Goal: Information Seeking & Learning: Learn about a topic

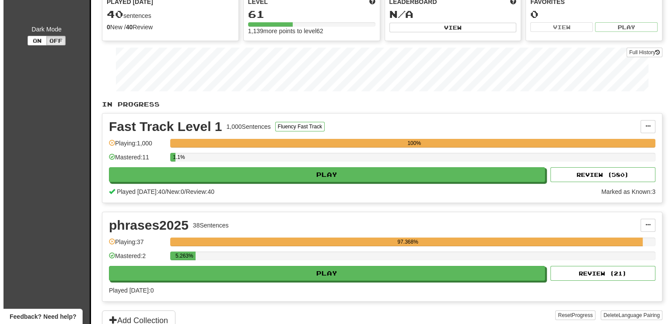
scroll to position [87, 0]
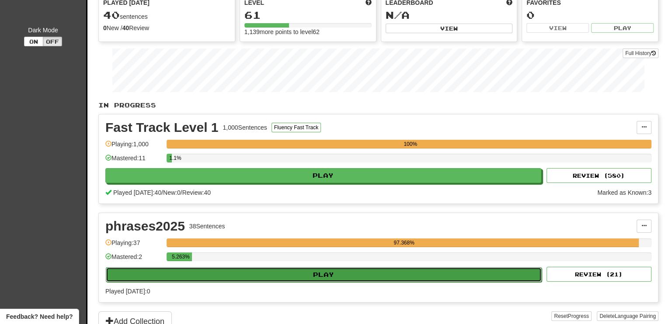
click at [325, 275] on button "Play" at bounding box center [324, 275] width 436 height 15
select select "**"
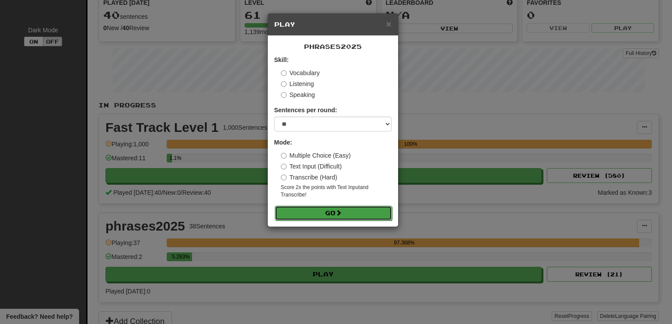
click at [337, 210] on span at bounding box center [338, 213] width 6 height 6
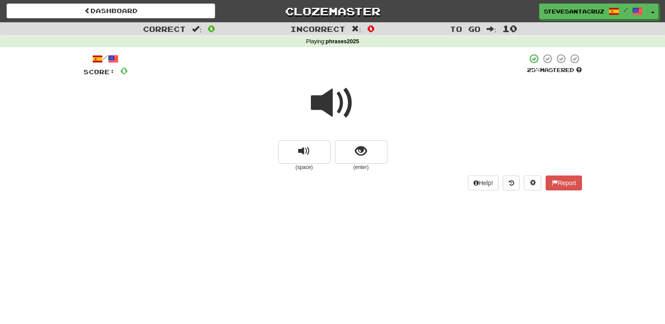
click at [319, 95] on span at bounding box center [333, 103] width 44 height 44
click at [329, 107] on span at bounding box center [333, 103] width 44 height 44
click at [330, 108] on span at bounding box center [333, 103] width 44 height 44
click at [365, 146] on span "show sentence" at bounding box center [361, 152] width 12 height 12
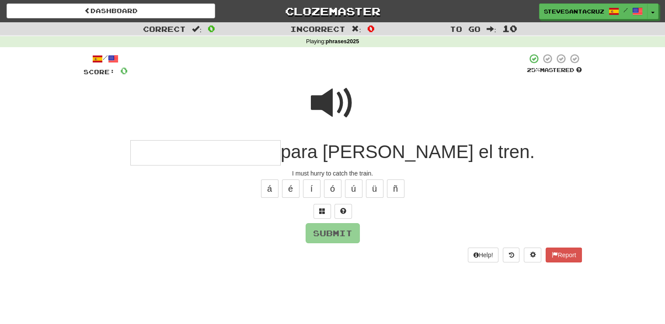
click at [269, 146] on input "text" at bounding box center [205, 153] width 150 height 26
click at [330, 106] on span at bounding box center [333, 103] width 44 height 44
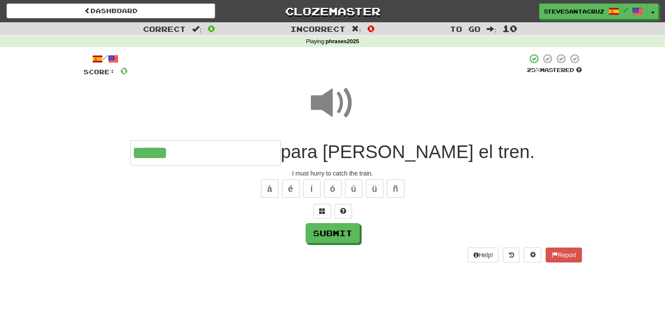
click at [228, 86] on div at bounding box center [333, 109] width 498 height 63
click at [246, 155] on input "****" at bounding box center [205, 153] width 150 height 26
type input "**********"
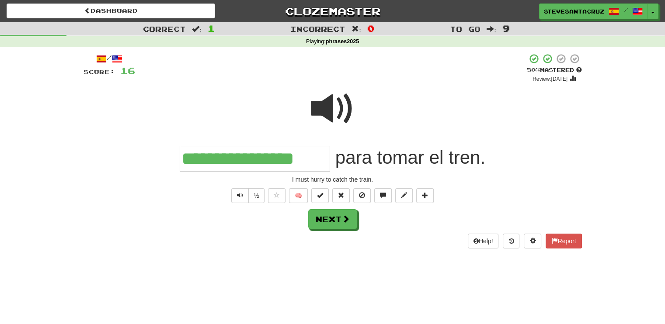
click at [254, 162] on input "**********" at bounding box center [255, 159] width 150 height 26
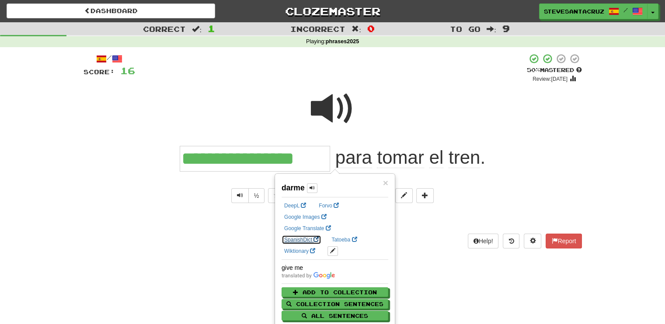
click at [321, 235] on link "SpanishDict" at bounding box center [302, 240] width 40 height 10
click at [209, 115] on div at bounding box center [333, 115] width 498 height 63
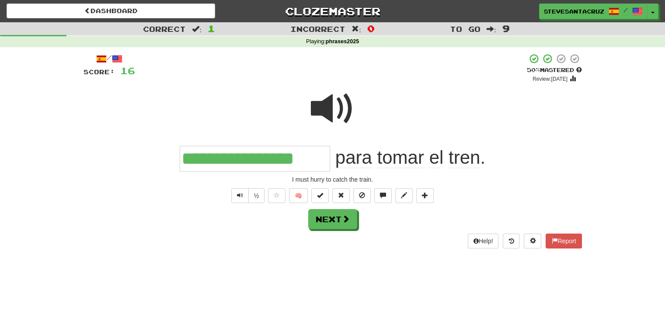
click at [217, 161] on input "**********" at bounding box center [255, 159] width 150 height 26
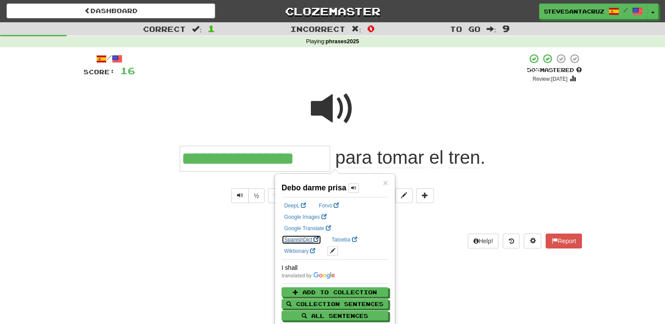
click at [321, 235] on link "SpanishDict" at bounding box center [302, 240] width 40 height 10
click at [530, 126] on div at bounding box center [333, 115] width 498 height 63
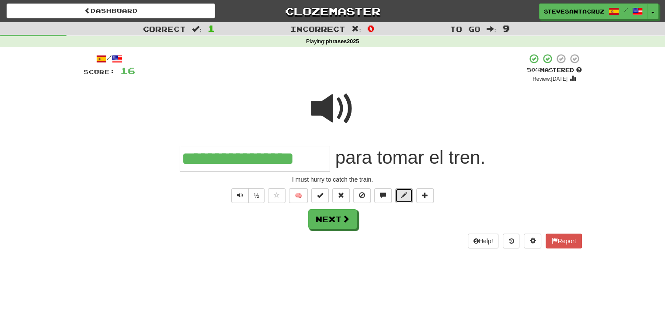
click at [403, 196] on span at bounding box center [404, 195] width 6 height 6
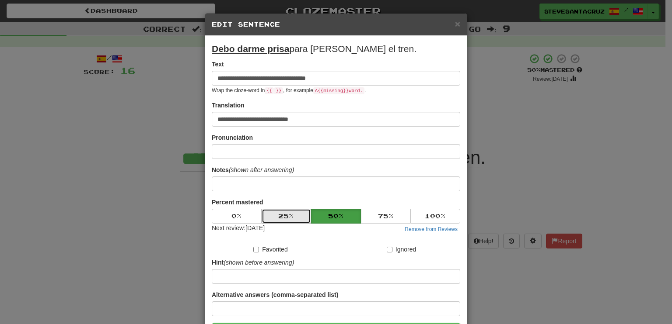
click at [275, 215] on button "25 %" at bounding box center [286, 216] width 50 height 15
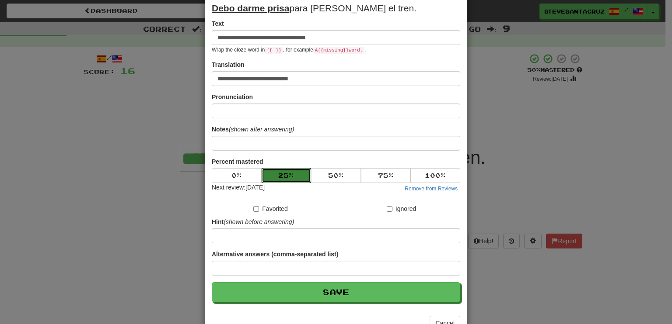
scroll to position [66, 0]
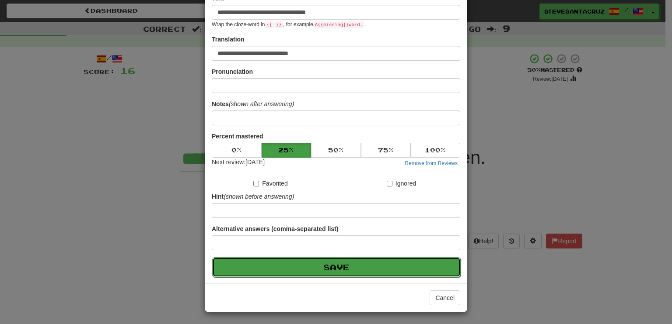
click at [316, 267] on button "Save" at bounding box center [336, 267] width 248 height 20
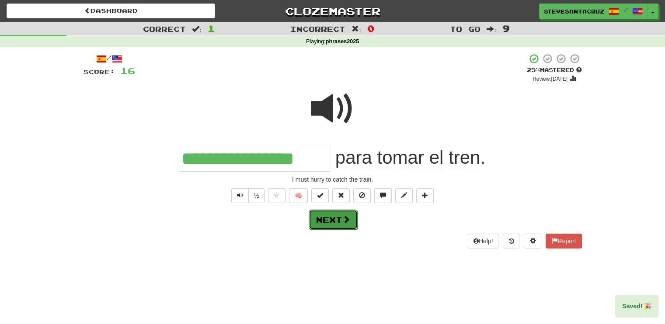
click at [328, 228] on button "Next" at bounding box center [333, 220] width 49 height 20
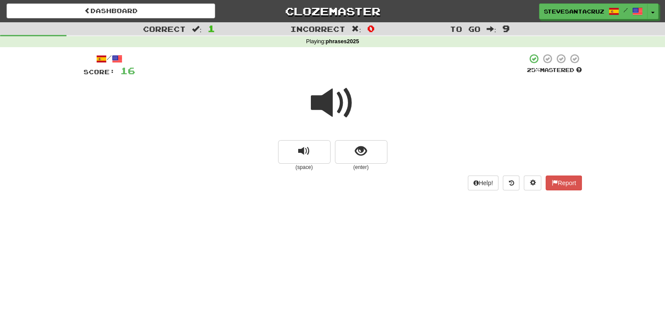
click at [325, 94] on span at bounding box center [333, 103] width 44 height 44
click at [365, 160] on button "show sentence" at bounding box center [361, 152] width 52 height 24
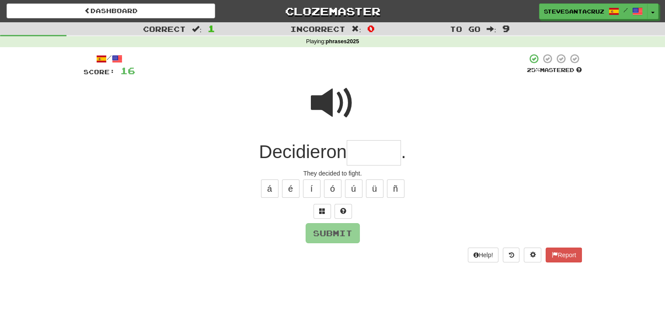
click at [370, 154] on input "text" at bounding box center [374, 153] width 54 height 26
type input "******"
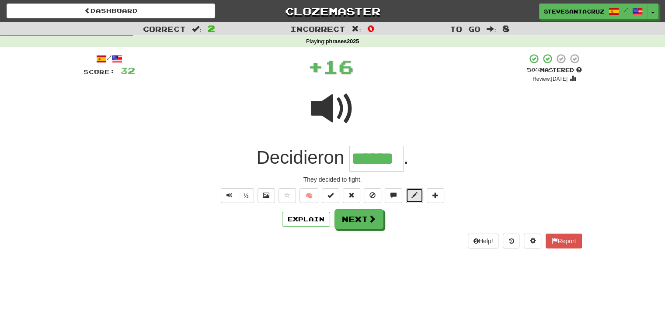
click at [407, 198] on button at bounding box center [414, 195] width 17 height 15
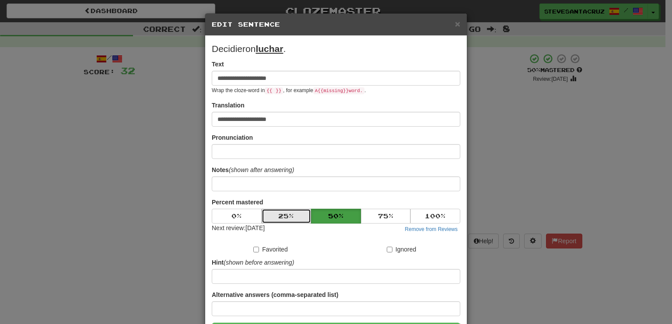
click at [284, 220] on button "25 %" at bounding box center [286, 216] width 50 height 15
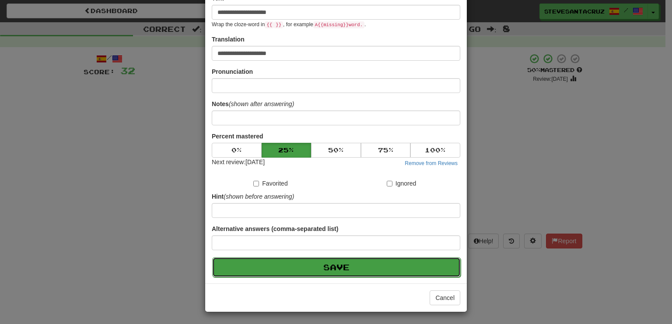
click at [307, 270] on button "Save" at bounding box center [336, 267] width 248 height 20
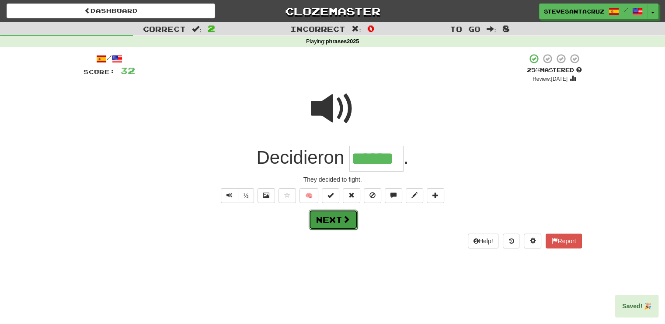
click at [348, 219] on span at bounding box center [346, 220] width 8 height 8
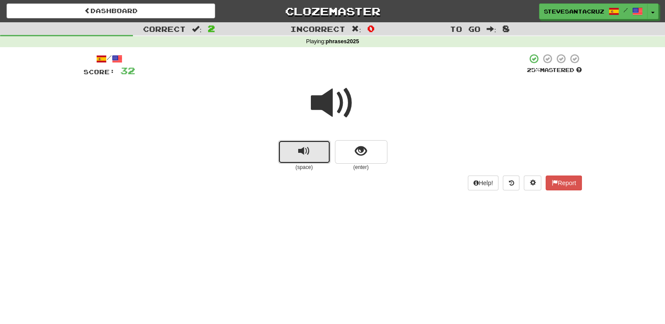
click at [287, 152] on button "replay audio" at bounding box center [304, 152] width 52 height 24
click at [372, 157] on button "show sentence" at bounding box center [361, 152] width 52 height 24
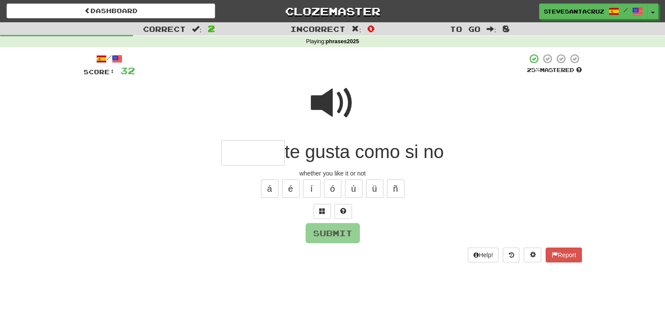
click at [251, 160] on input "text" at bounding box center [252, 153] width 63 height 26
type input "********"
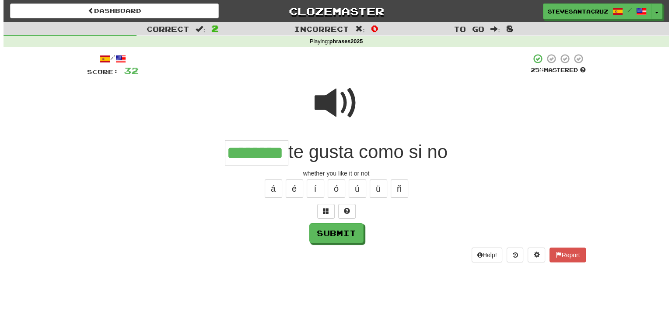
scroll to position [0, 0]
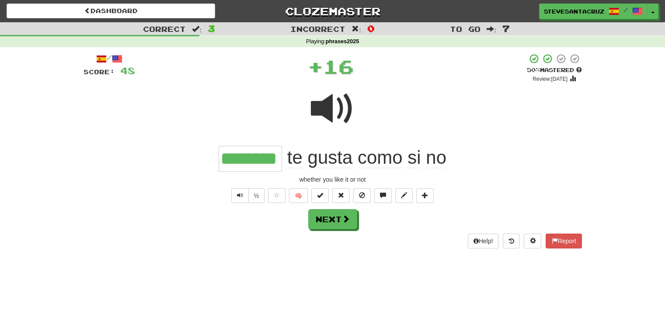
click at [247, 157] on input "********" at bounding box center [250, 158] width 63 height 25
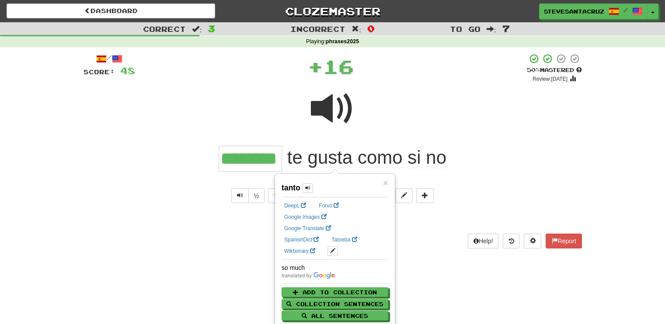
click at [247, 158] on input "********" at bounding box center [250, 158] width 63 height 25
click at [321, 235] on link "SpanishDict" at bounding box center [302, 240] width 40 height 10
click at [530, 179] on div "whether you like it or not" at bounding box center [333, 179] width 498 height 9
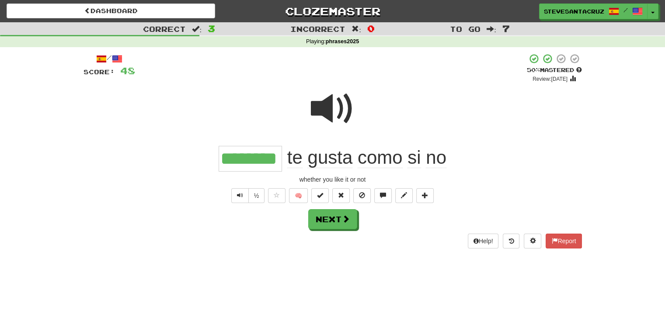
click at [360, 161] on span "como" at bounding box center [380, 157] width 45 height 21
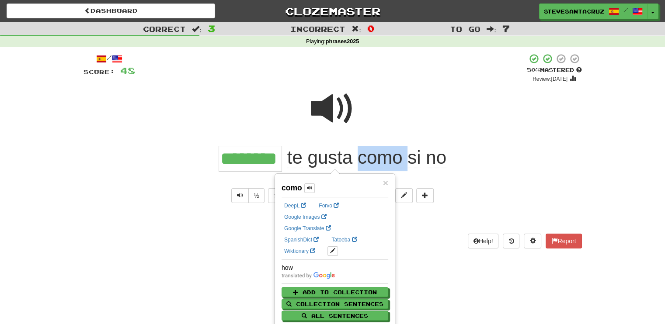
click at [362, 160] on span "como" at bounding box center [380, 157] width 45 height 21
click at [450, 153] on div "******** te gusta como si no" at bounding box center [333, 158] width 498 height 25
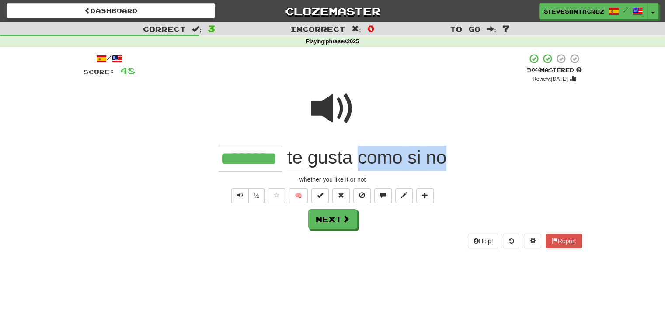
drag, startPoint x: 357, startPoint y: 160, endPoint x: 460, endPoint y: 154, distance: 103.4
click at [460, 154] on div "******** te gusta como si no" at bounding box center [333, 158] width 498 height 25
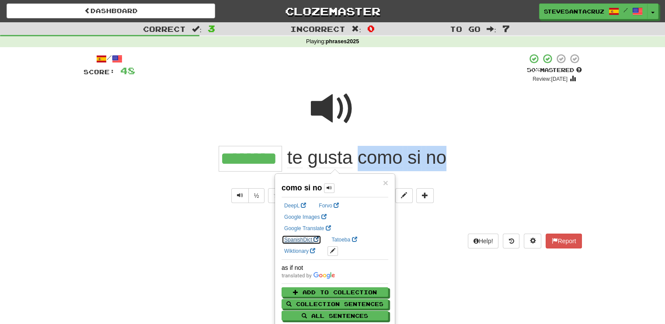
click at [321, 235] on link "SpanishDict" at bounding box center [302, 240] width 40 height 10
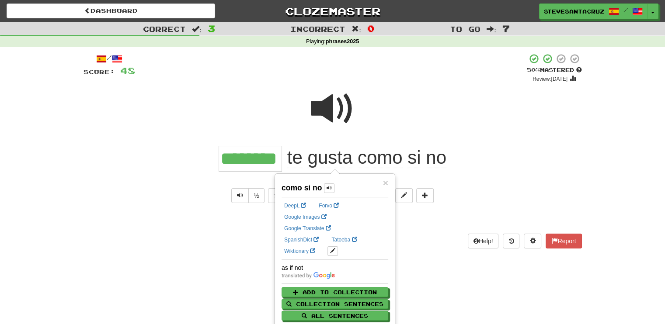
click at [521, 178] on div "whether you like it or not" at bounding box center [333, 179] width 498 height 9
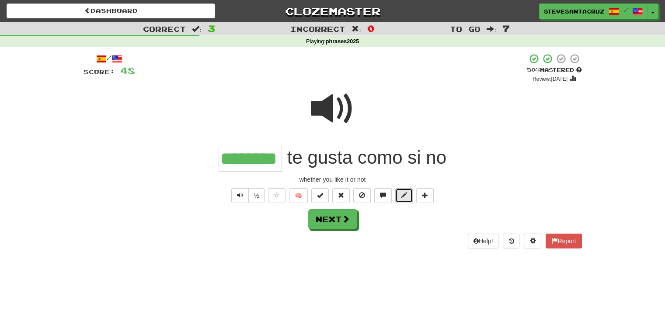
click at [408, 195] on button at bounding box center [403, 195] width 17 height 15
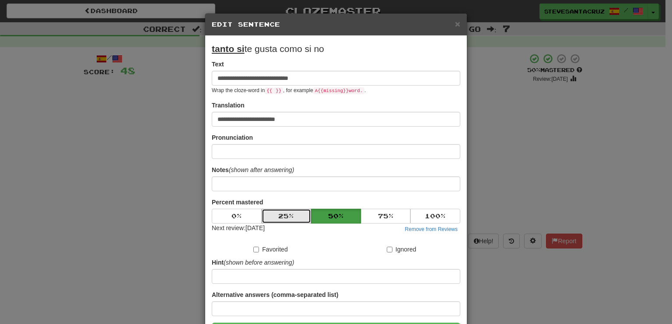
click at [291, 212] on button "25 %" at bounding box center [286, 216] width 50 height 15
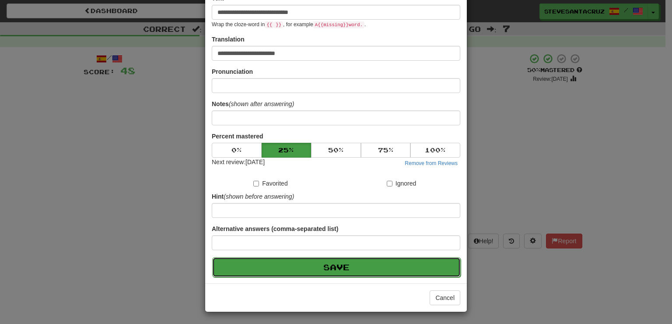
click at [308, 263] on button "Save" at bounding box center [336, 267] width 248 height 20
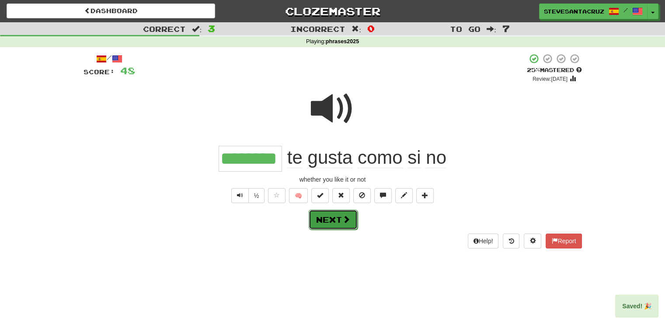
click at [327, 223] on button "Next" at bounding box center [333, 220] width 49 height 20
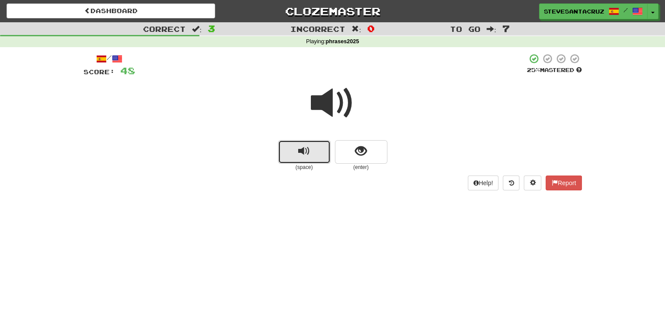
click at [309, 155] on span "replay audio" at bounding box center [304, 152] width 12 height 12
click at [310, 156] on span "replay audio" at bounding box center [304, 152] width 12 height 12
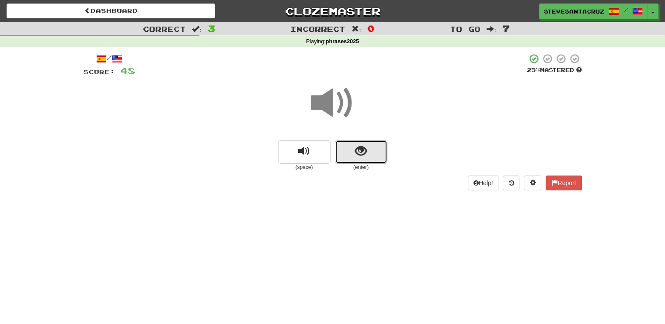
click at [352, 152] on button "show sentence" at bounding box center [361, 152] width 52 height 24
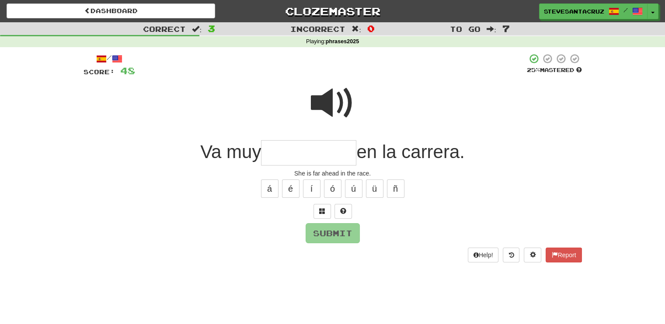
click at [329, 155] on input "text" at bounding box center [308, 153] width 95 height 26
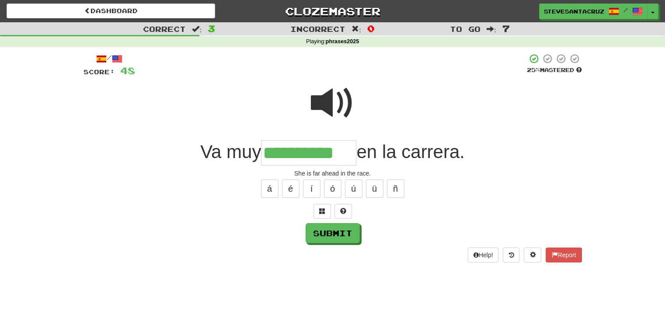
type input "**********"
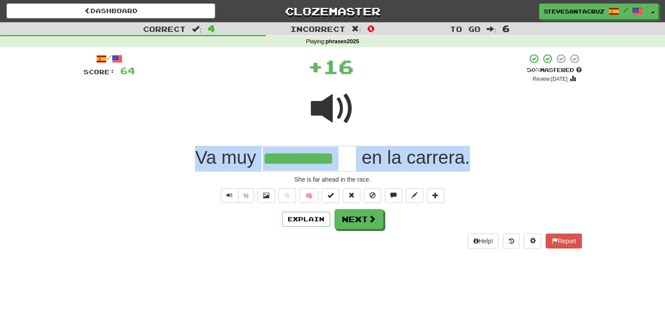
drag, startPoint x: 192, startPoint y: 154, endPoint x: 543, endPoint y: 148, distance: 350.7
click at [543, 148] on div "**********" at bounding box center [333, 159] width 498 height 26
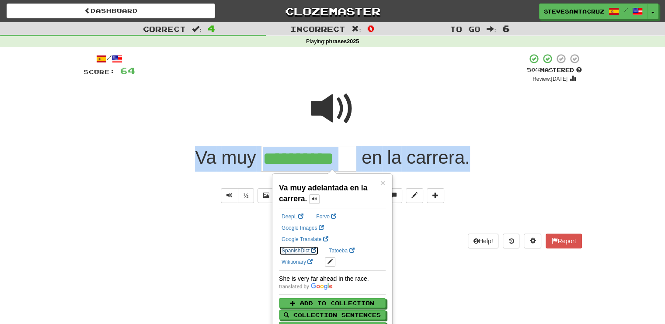
click at [319, 246] on link "SpanishDict" at bounding box center [299, 251] width 40 height 10
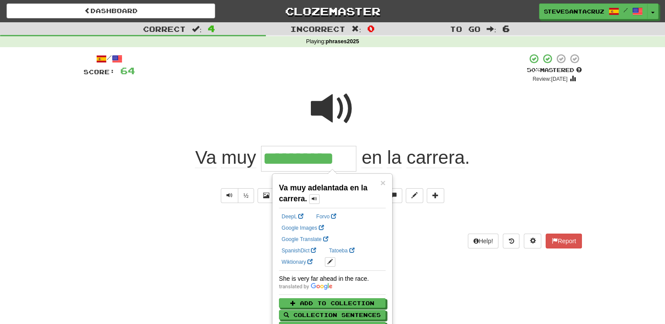
drag, startPoint x: 501, startPoint y: 199, endPoint x: 497, endPoint y: 158, distance: 41.3
click at [502, 198] on div "½ 🧠" at bounding box center [333, 195] width 498 height 15
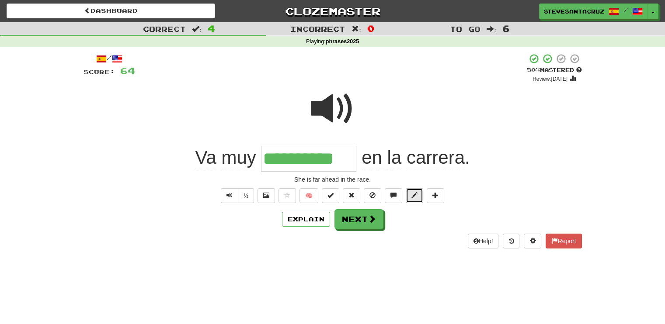
click at [413, 195] on span at bounding box center [414, 195] width 6 height 6
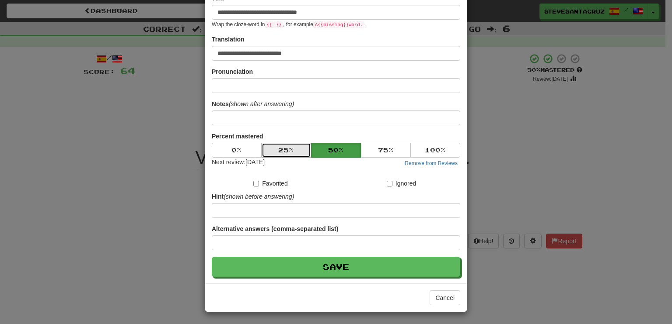
click at [275, 152] on button "25 %" at bounding box center [286, 150] width 50 height 15
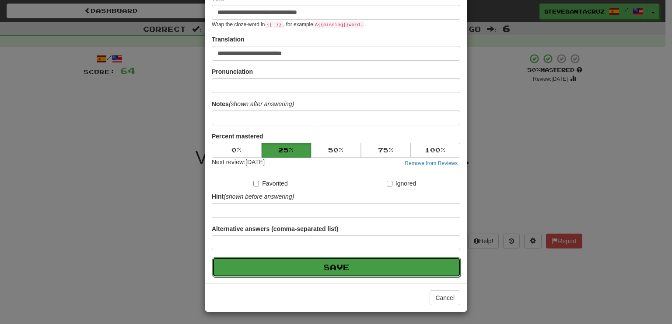
click at [298, 270] on button "Save" at bounding box center [336, 267] width 248 height 20
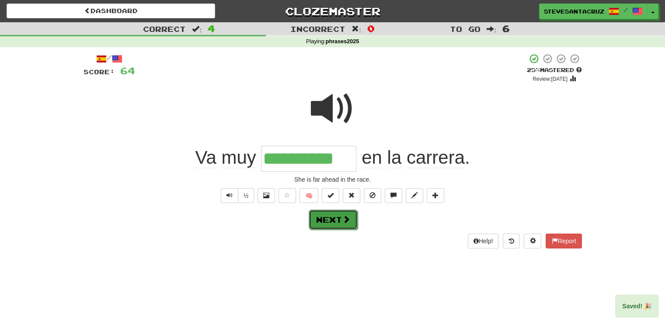
click at [327, 220] on button "Next" at bounding box center [333, 220] width 49 height 20
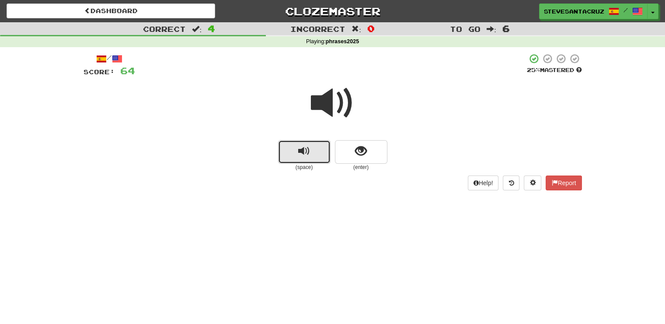
click at [305, 158] on button "replay audio" at bounding box center [304, 152] width 52 height 24
click at [351, 153] on button "show sentence" at bounding box center [361, 152] width 52 height 24
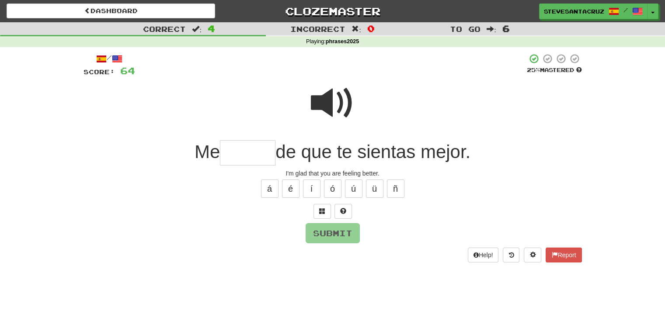
click at [229, 158] on input "text" at bounding box center [248, 153] width 56 height 26
type input "******"
click at [342, 235] on button "Submit" at bounding box center [333, 234] width 54 height 20
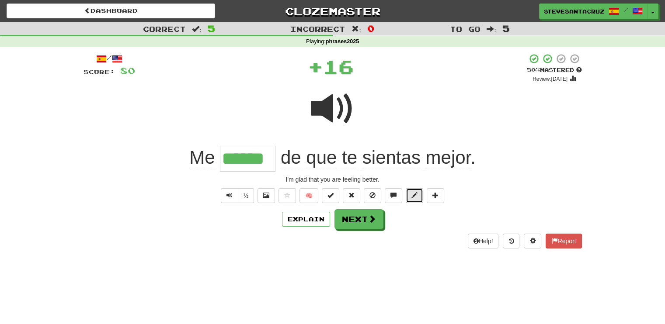
click at [415, 192] on span at bounding box center [414, 195] width 6 height 6
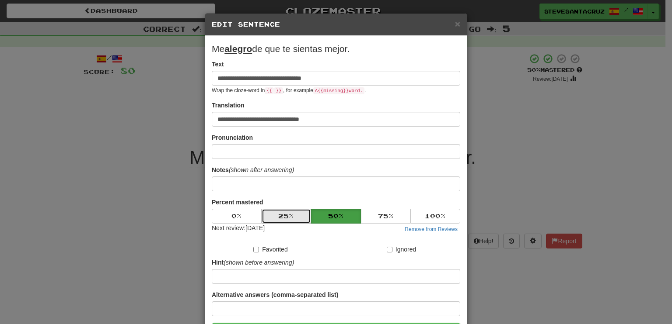
click at [278, 215] on button "25 %" at bounding box center [286, 216] width 50 height 15
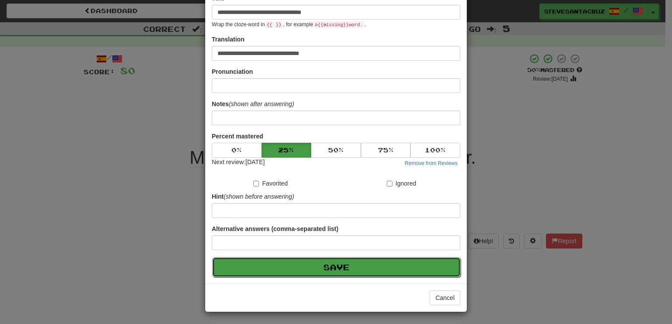
click at [302, 271] on button "Save" at bounding box center [336, 267] width 248 height 20
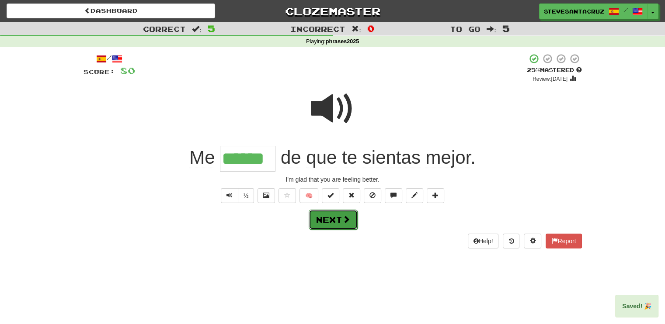
click at [341, 225] on button "Next" at bounding box center [333, 220] width 49 height 20
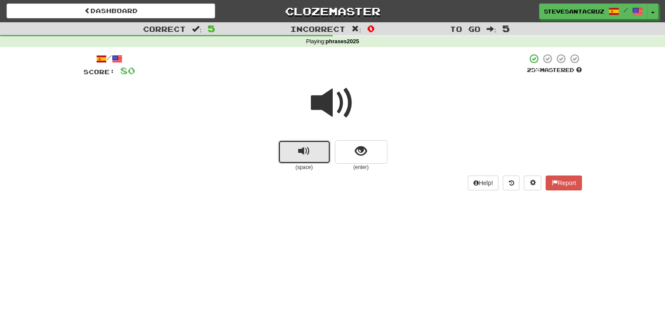
click at [307, 155] on span "replay audio" at bounding box center [304, 152] width 12 height 12
click at [360, 157] on span "show sentence" at bounding box center [361, 152] width 12 height 12
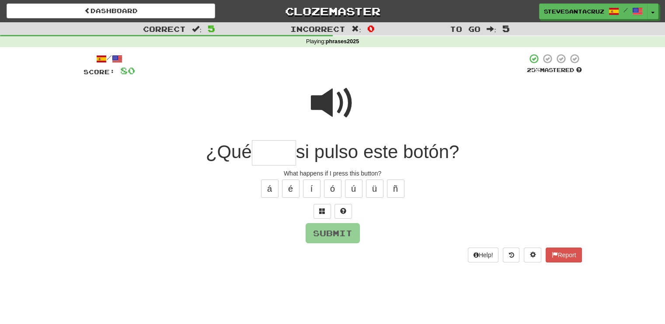
click at [262, 155] on input "text" at bounding box center [274, 153] width 44 height 26
type input "****"
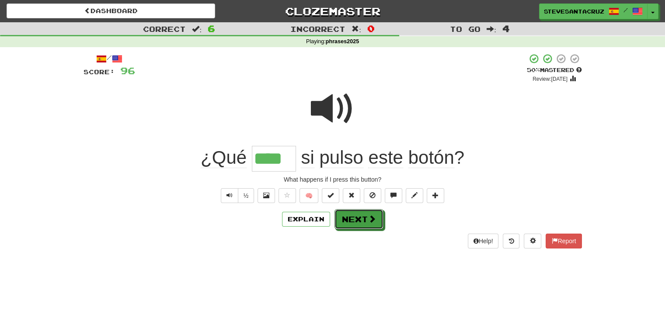
click at [364, 220] on button "Next" at bounding box center [358, 219] width 49 height 20
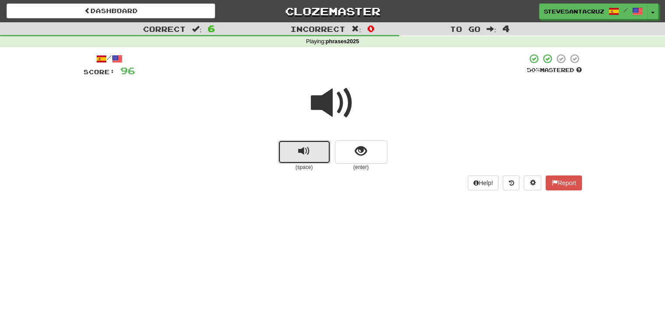
click at [285, 150] on button "replay audio" at bounding box center [304, 152] width 52 height 24
click at [285, 152] on button "replay audio" at bounding box center [304, 152] width 52 height 24
click at [364, 160] on button "show sentence" at bounding box center [361, 152] width 52 height 24
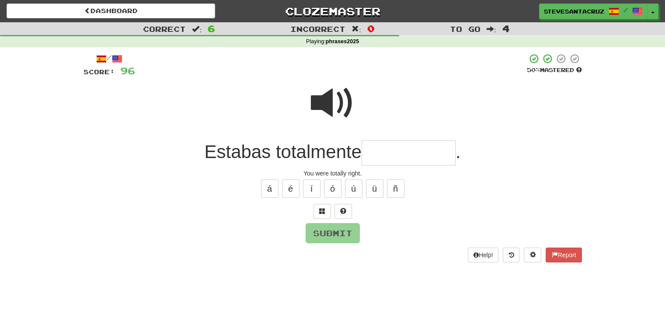
click at [420, 153] on input "text" at bounding box center [409, 153] width 94 height 26
type input "*"
click at [329, 98] on span at bounding box center [333, 103] width 44 height 44
click at [396, 147] on input "text" at bounding box center [409, 153] width 94 height 26
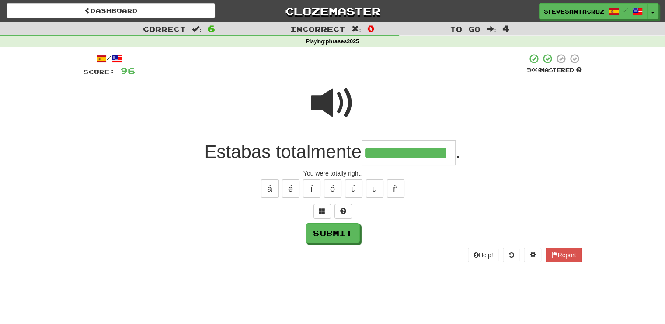
type input "**********"
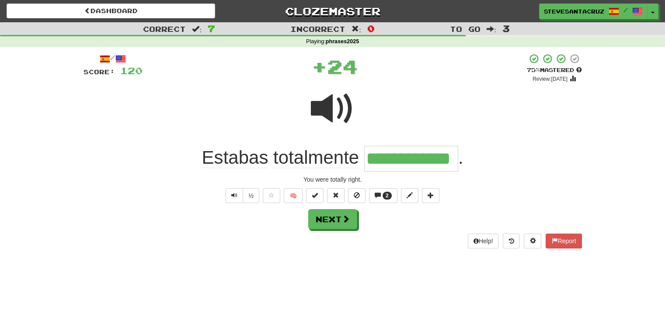
click at [394, 157] on input "**********" at bounding box center [411, 159] width 94 height 26
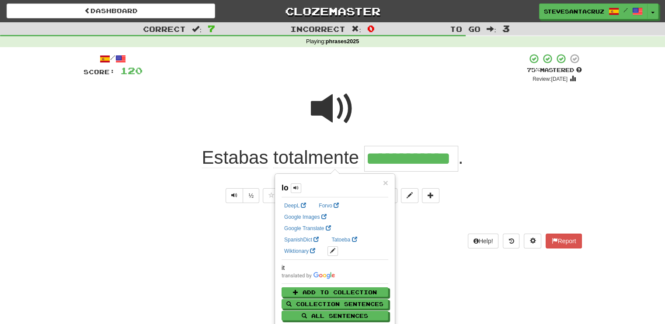
drag, startPoint x: 368, startPoint y: 162, endPoint x: 454, endPoint y: 167, distance: 86.2
click at [454, 167] on input "**********" at bounding box center [411, 159] width 94 height 26
click at [321, 235] on link "SpanishDict" at bounding box center [302, 240] width 40 height 10
click at [524, 164] on div "**********" at bounding box center [333, 159] width 498 height 26
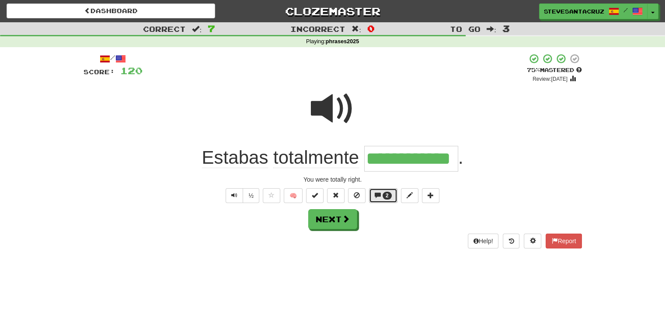
click at [386, 190] on button "2" at bounding box center [383, 195] width 28 height 15
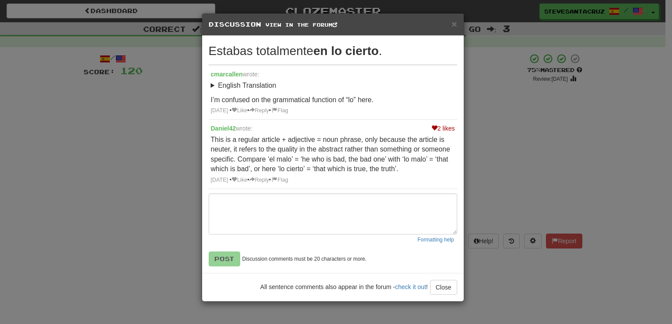
click at [418, 172] on p "This is a regular article + adjective = noun phrase, only because the article i…" at bounding box center [333, 154] width 244 height 39
click at [455, 22] on span "×" at bounding box center [453, 24] width 5 height 10
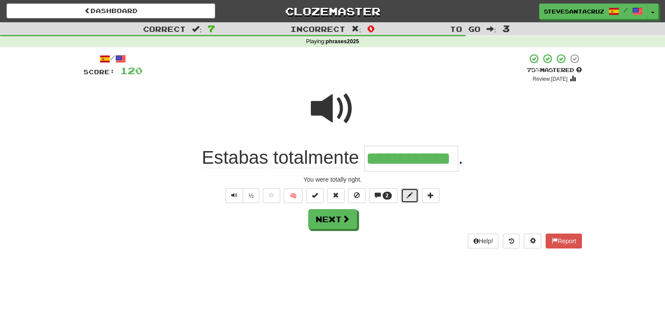
click at [411, 197] on span at bounding box center [410, 195] width 6 height 6
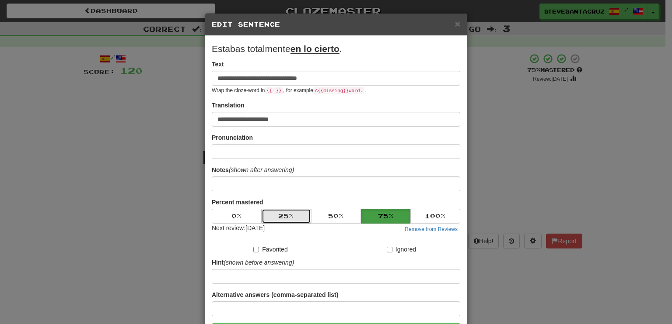
drag, startPoint x: 283, startPoint y: 219, endPoint x: 288, endPoint y: 218, distance: 5.0
click at [284, 219] on button "25 %" at bounding box center [286, 216] width 50 height 15
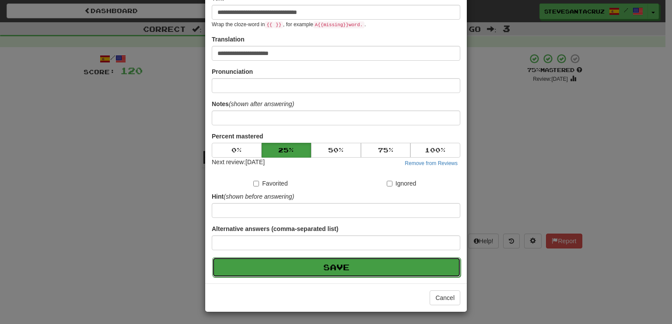
click at [308, 267] on button "Save" at bounding box center [336, 267] width 248 height 20
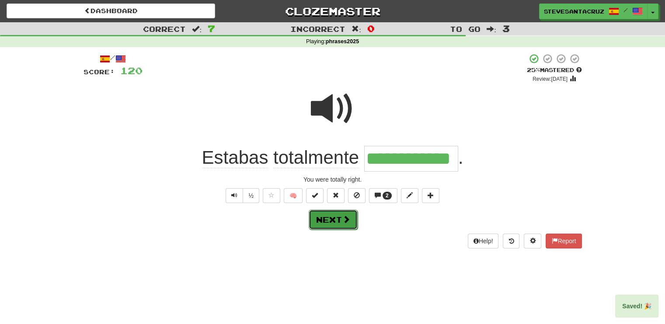
click at [333, 218] on button "Next" at bounding box center [333, 220] width 49 height 20
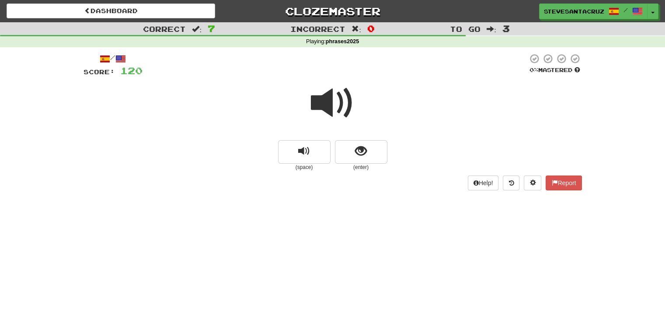
click at [320, 105] on span at bounding box center [333, 103] width 44 height 44
click at [297, 159] on button "replay audio" at bounding box center [304, 152] width 52 height 24
click at [378, 160] on button "show sentence" at bounding box center [361, 152] width 52 height 24
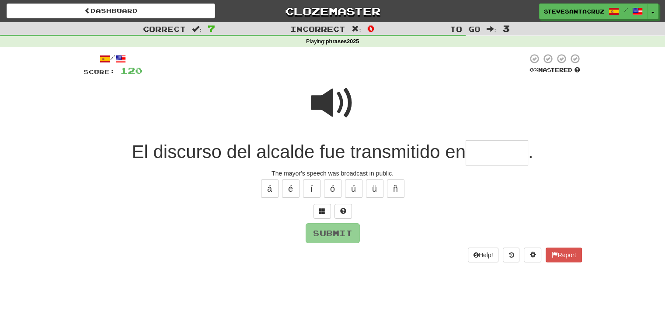
drag, startPoint x: 482, startPoint y: 155, endPoint x: 497, endPoint y: 141, distance: 20.1
click at [483, 155] on input "text" at bounding box center [497, 153] width 63 height 26
type input "*******"
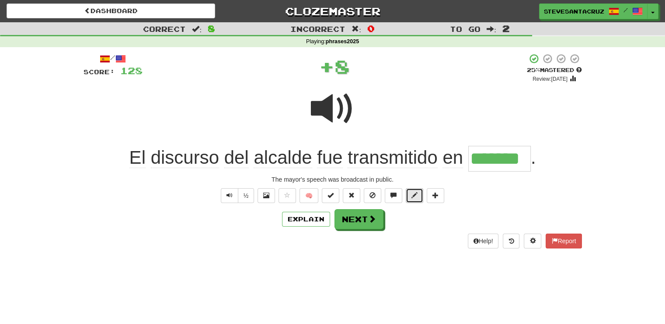
click at [418, 199] on button at bounding box center [414, 195] width 17 height 15
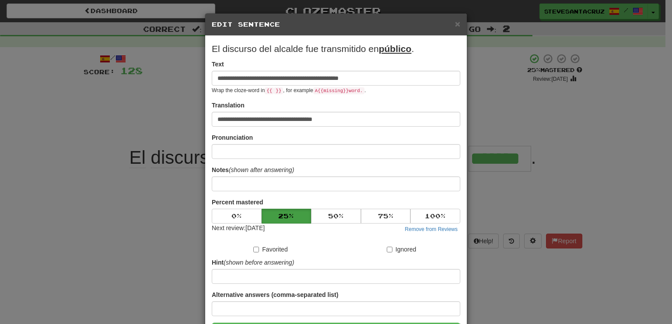
click at [558, 178] on div "**********" at bounding box center [336, 162] width 672 height 324
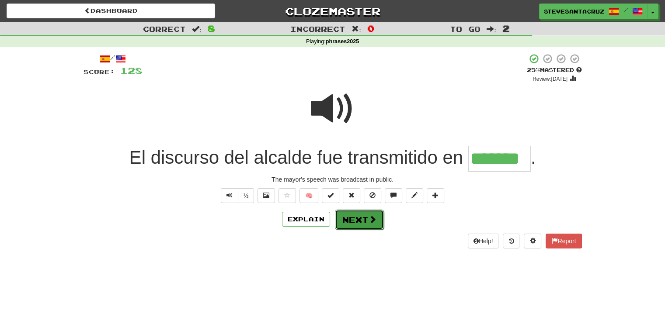
click at [364, 218] on button "Next" at bounding box center [359, 220] width 49 height 20
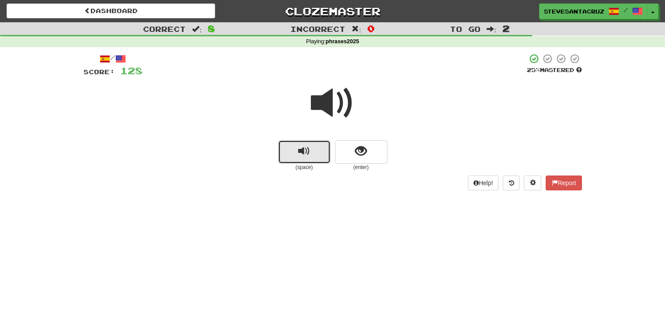
click at [300, 146] on span "replay audio" at bounding box center [304, 152] width 12 height 12
click at [323, 103] on span at bounding box center [333, 103] width 44 height 44
click at [302, 146] on span "replay audio" at bounding box center [304, 152] width 12 height 12
click at [309, 161] on button "replay audio" at bounding box center [304, 152] width 52 height 24
click at [360, 159] on button "show sentence" at bounding box center [361, 152] width 52 height 24
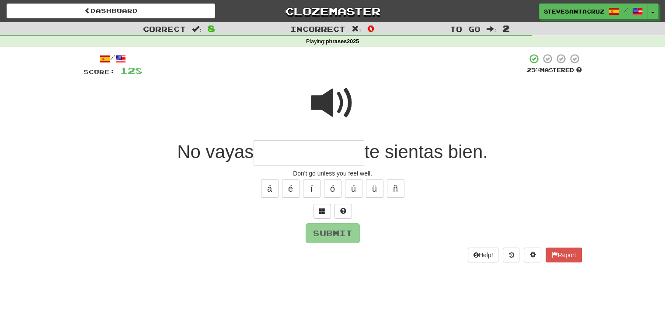
click at [344, 159] on input "text" at bounding box center [309, 153] width 111 height 26
click at [324, 101] on span at bounding box center [333, 103] width 44 height 44
click at [318, 143] on input "text" at bounding box center [309, 153] width 111 height 26
click at [323, 101] on span at bounding box center [333, 103] width 44 height 44
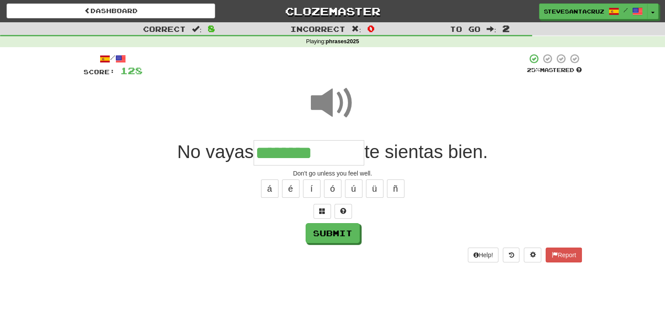
click at [337, 151] on input "*******" at bounding box center [309, 153] width 111 height 26
drag, startPoint x: 254, startPoint y: 155, endPoint x: 361, endPoint y: 153, distance: 106.3
click at [361, 153] on input "**********" at bounding box center [309, 153] width 111 height 26
drag, startPoint x: 358, startPoint y: 153, endPoint x: 296, endPoint y: 146, distance: 62.8
type input "**********"
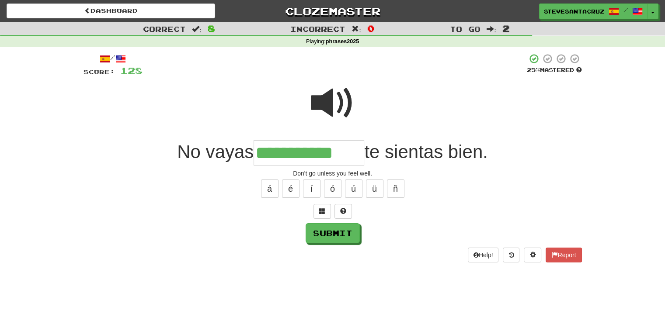
drag, startPoint x: 296, startPoint y: 146, endPoint x: 216, endPoint y: 75, distance: 106.8
click at [216, 75] on div at bounding box center [335, 65] width 384 height 24
click at [258, 159] on input "**********" at bounding box center [309, 153] width 111 height 26
click at [338, 236] on button "Submit" at bounding box center [333, 234] width 54 height 20
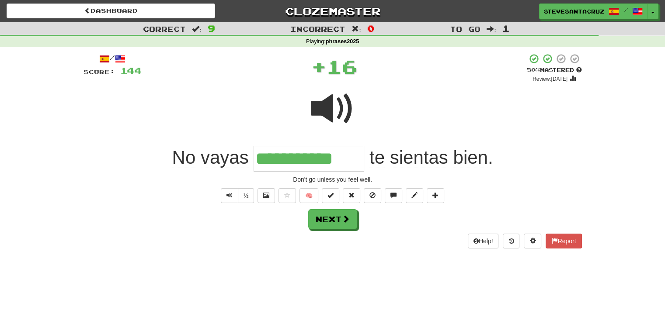
drag, startPoint x: 259, startPoint y: 160, endPoint x: 365, endPoint y: 164, distance: 106.3
click at [365, 164] on span "**********" at bounding box center [332, 157] width 321 height 21
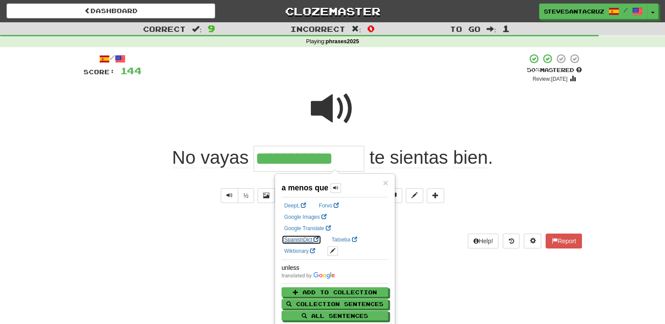
click at [321, 235] on link "SpanishDict" at bounding box center [302, 240] width 40 height 10
click at [508, 157] on div "**********" at bounding box center [333, 159] width 498 height 26
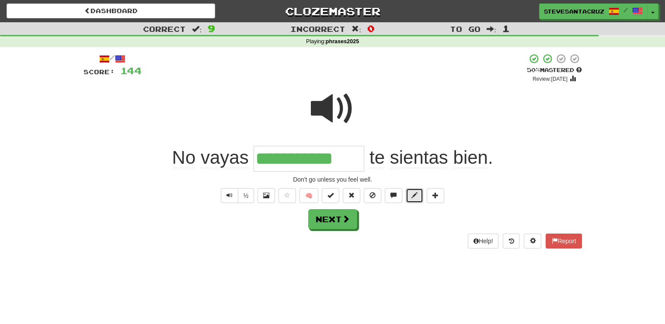
click at [419, 195] on button at bounding box center [414, 195] width 17 height 15
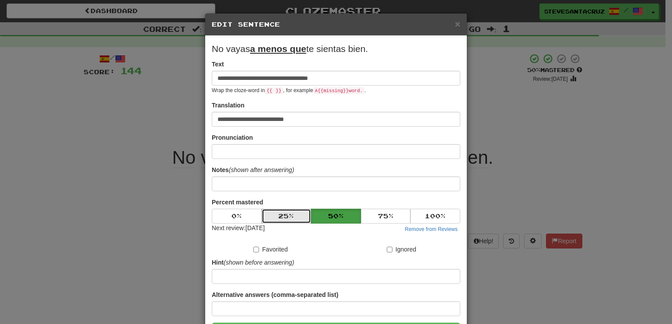
click at [281, 214] on button "25 %" at bounding box center [286, 216] width 50 height 15
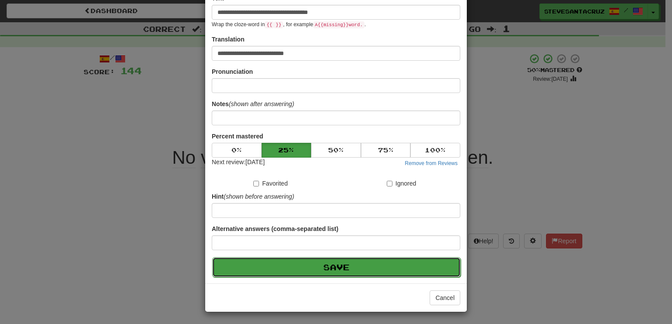
click at [306, 267] on button "Save" at bounding box center [336, 267] width 248 height 20
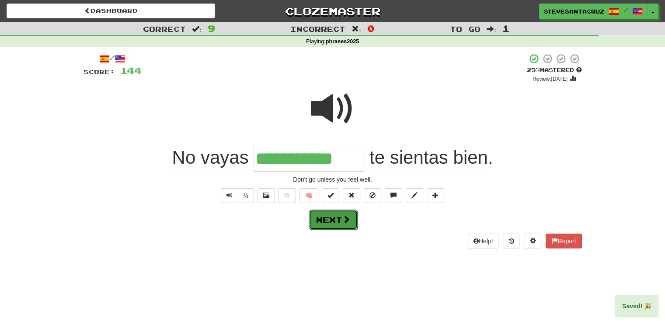
click at [344, 222] on span at bounding box center [346, 220] width 8 height 8
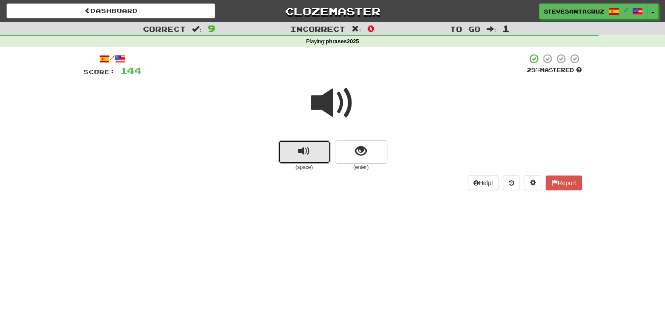
click at [304, 156] on span "replay audio" at bounding box center [304, 152] width 12 height 12
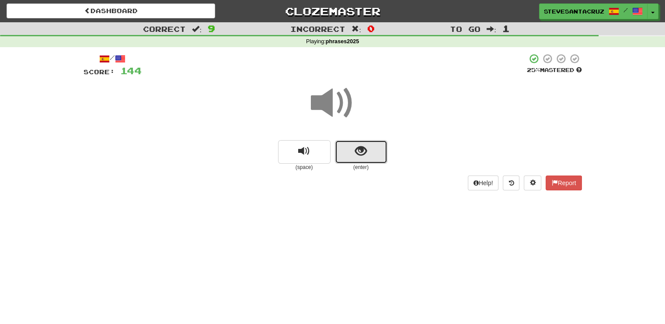
click at [345, 158] on button "show sentence" at bounding box center [361, 152] width 52 height 24
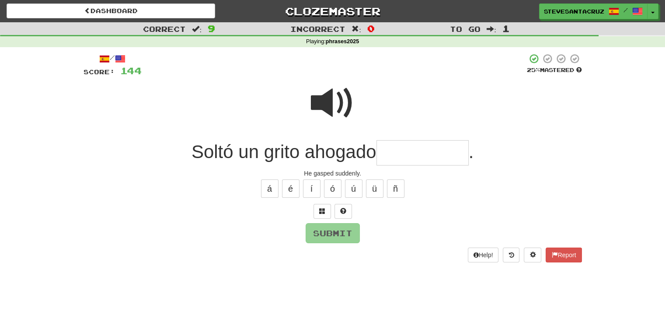
click at [407, 157] on input "text" at bounding box center [422, 153] width 92 height 26
type input "**********"
click at [344, 235] on button "Submit" at bounding box center [333, 234] width 54 height 20
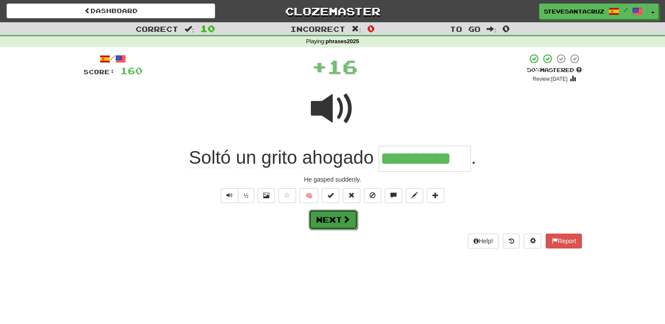
click at [335, 223] on button "Next" at bounding box center [333, 220] width 49 height 20
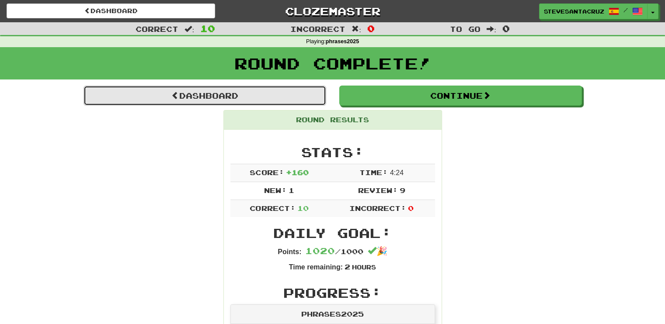
click at [203, 94] on link "Dashboard" at bounding box center [205, 96] width 243 height 20
